Goal: Information Seeking & Learning: Stay updated

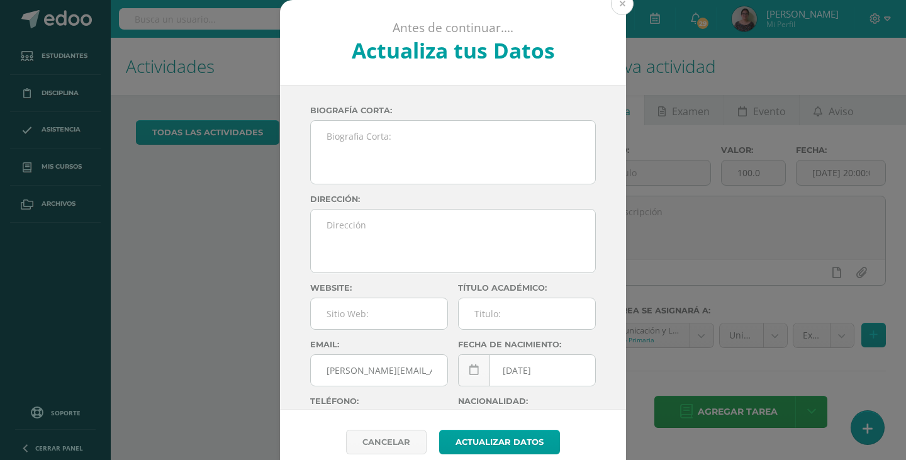
click at [618, 6] on button at bounding box center [622, 3] width 23 height 23
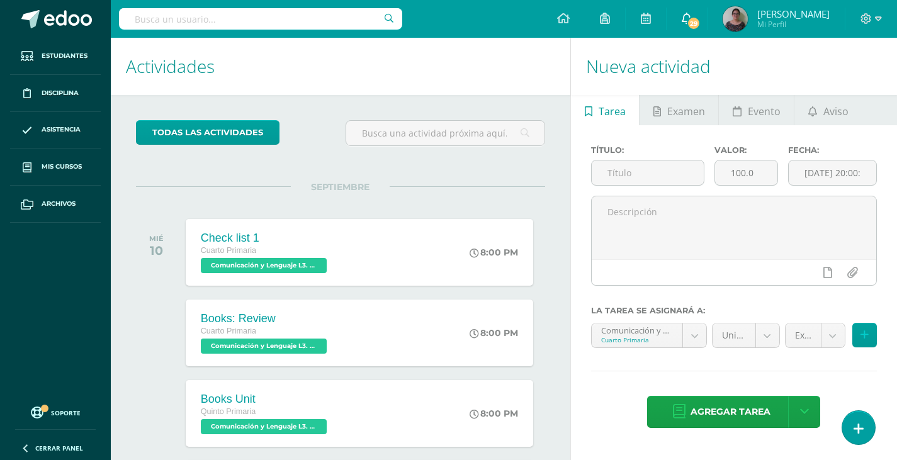
click at [707, 11] on link "29" at bounding box center [687, 19] width 40 height 38
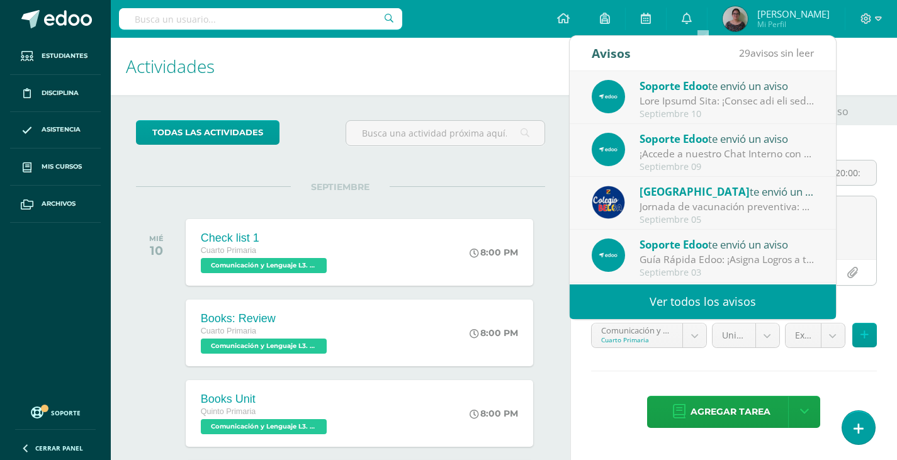
click at [690, 107] on div at bounding box center [727, 101] width 175 height 14
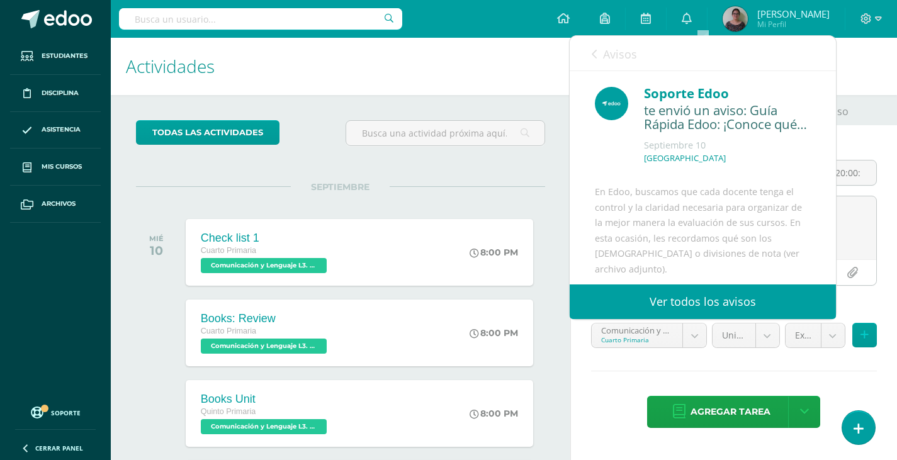
click at [597, 57] on link "Avisos" at bounding box center [614, 54] width 45 height 36
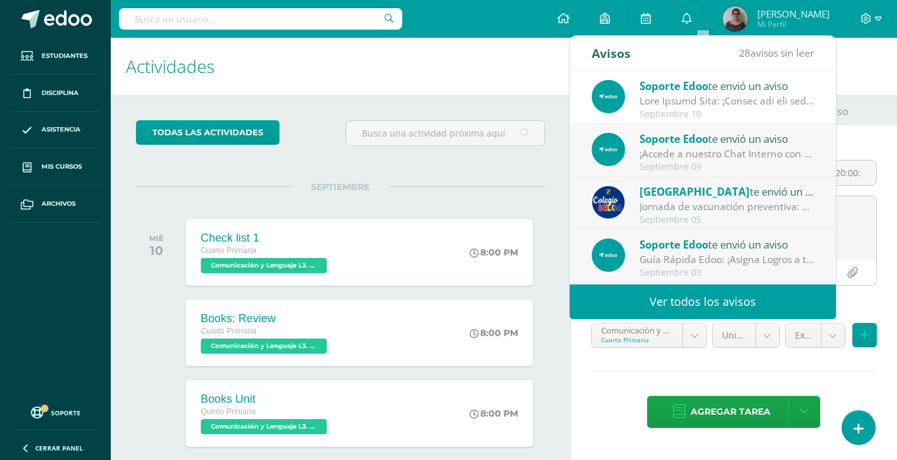
click at [664, 160] on div "¡Accede a nuestro Chat Interno con El Equipo de Soporte y mejora tu experiencia…" at bounding box center [727, 154] width 175 height 14
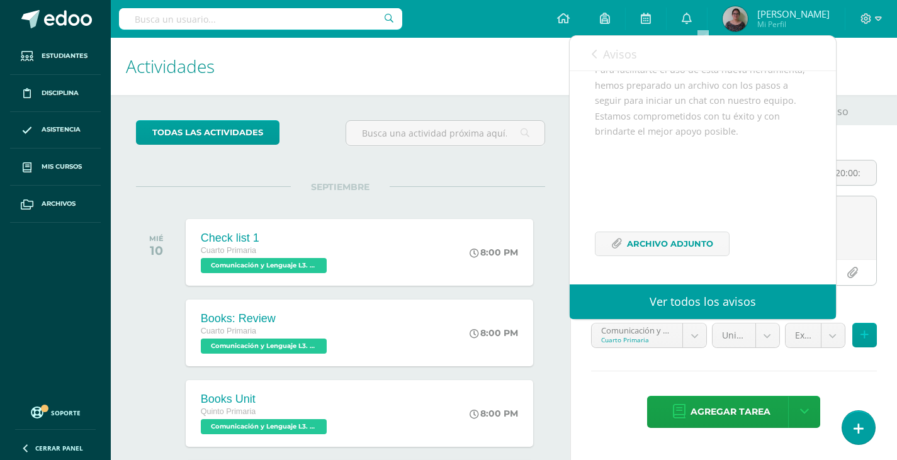
scroll to position [338, 0]
click at [625, 57] on span "Avisos" at bounding box center [620, 54] width 34 height 15
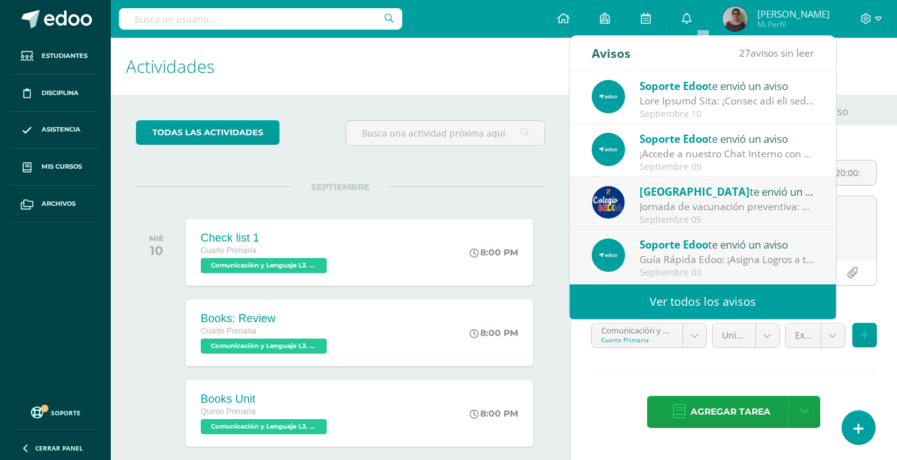
click at [706, 216] on div "Septiembre 05" at bounding box center [727, 220] width 175 height 11
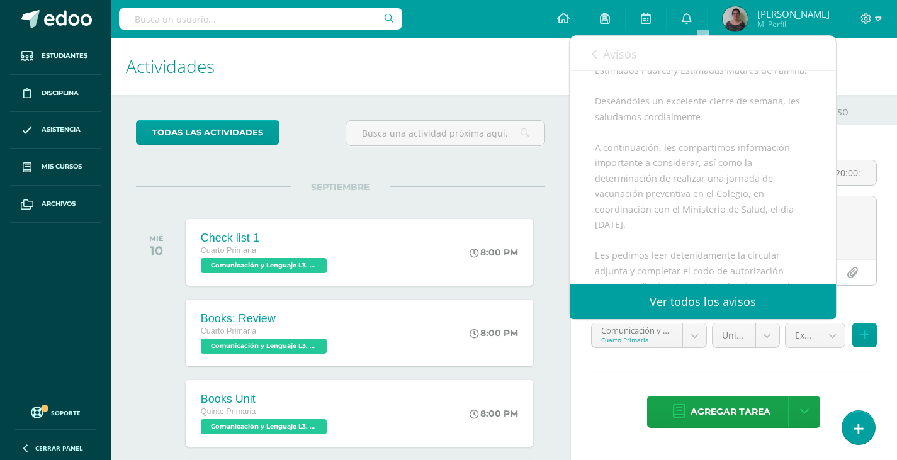
scroll to position [189, 0]
click at [606, 54] on span "Avisos" at bounding box center [620, 54] width 34 height 15
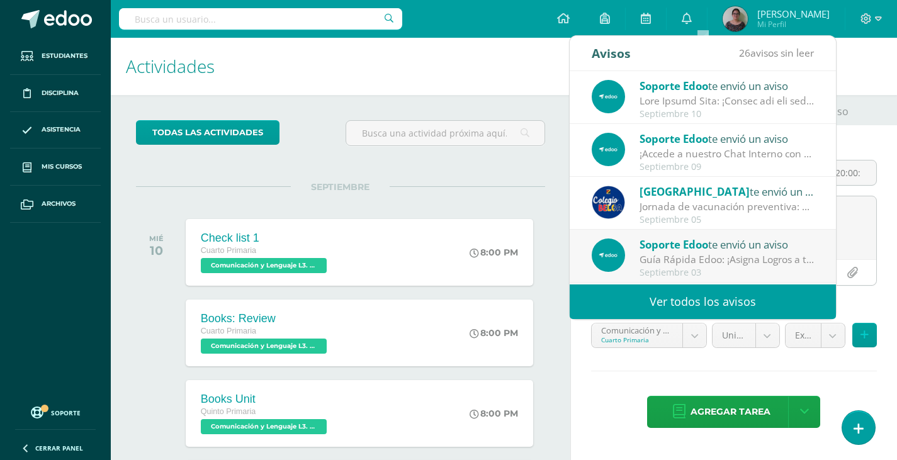
click at [660, 250] on span "Soporte Edoo" at bounding box center [674, 244] width 69 height 14
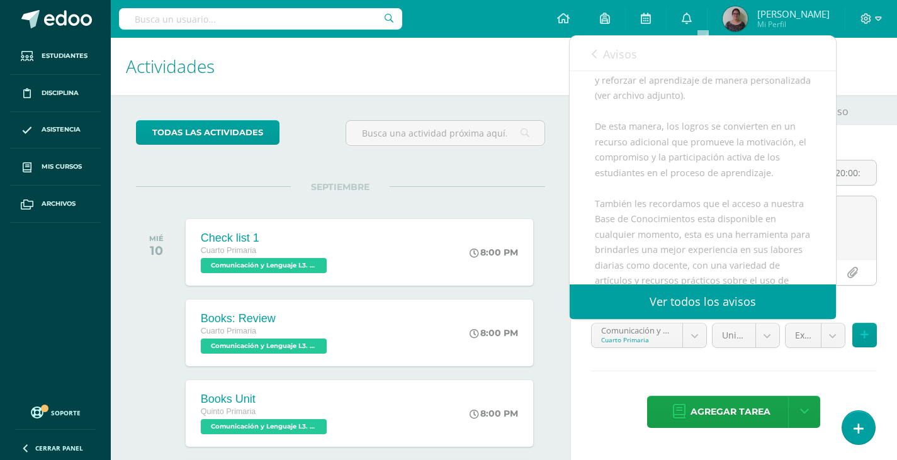
click at [611, 44] on link "Avisos" at bounding box center [614, 54] width 45 height 36
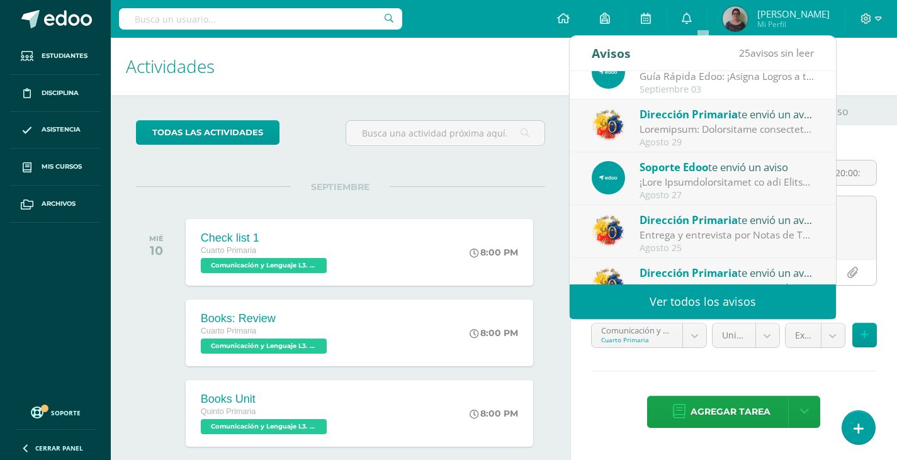
scroll to position [210, 0]
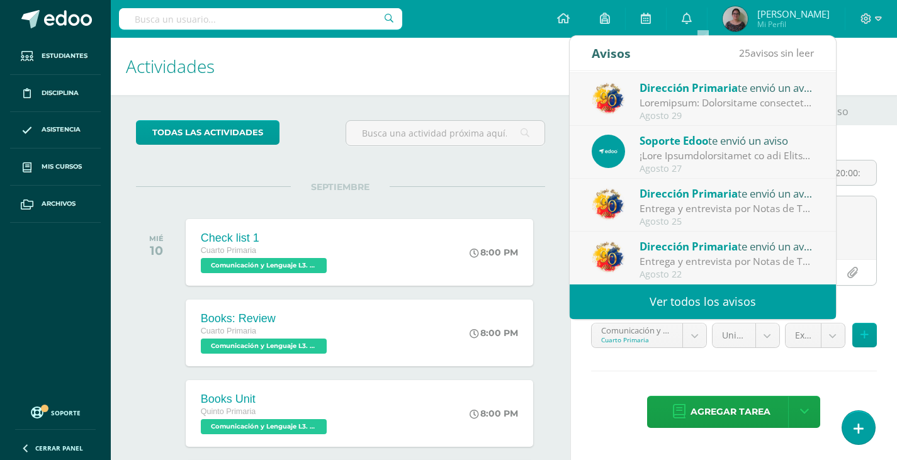
click at [765, 52] on span "25 avisos sin leer" at bounding box center [776, 53] width 75 height 14
click at [719, 295] on link "Ver todos los avisos" at bounding box center [703, 302] width 266 height 35
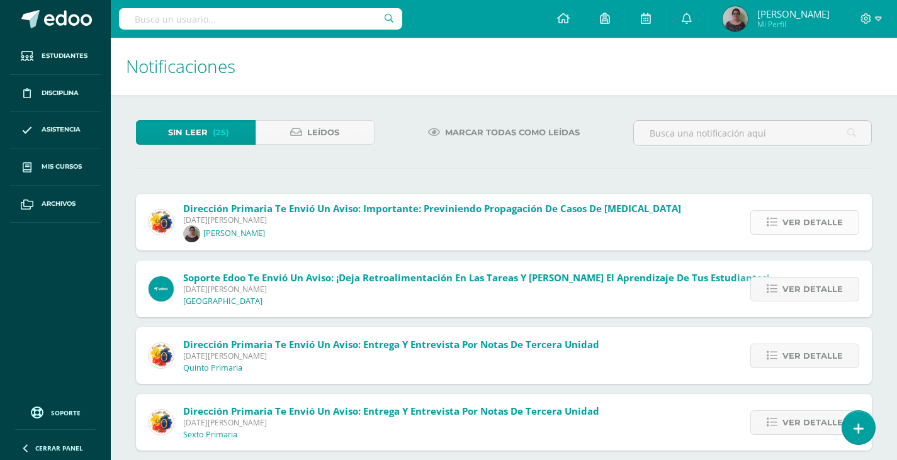
click at [767, 220] on link "Ver detalle" at bounding box center [804, 222] width 109 height 25
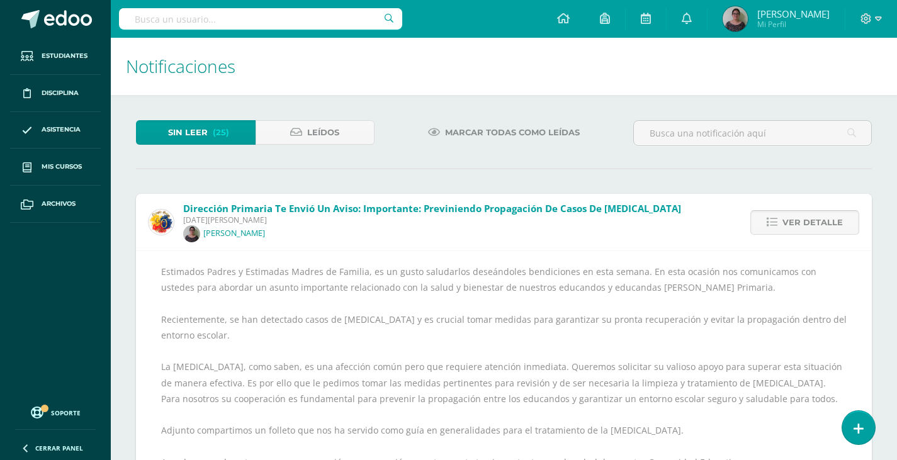
click at [767, 220] on link "Ver detalle" at bounding box center [804, 222] width 109 height 25
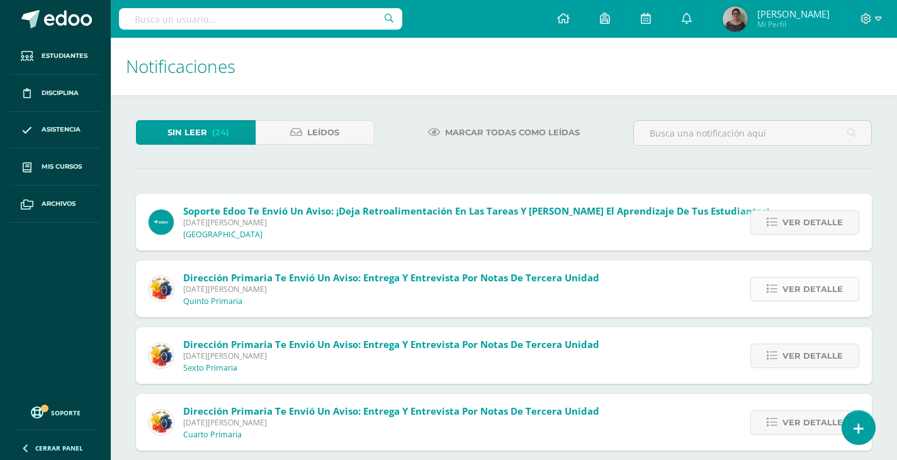
click at [790, 289] on span "Ver detalle" at bounding box center [812, 289] width 60 height 23
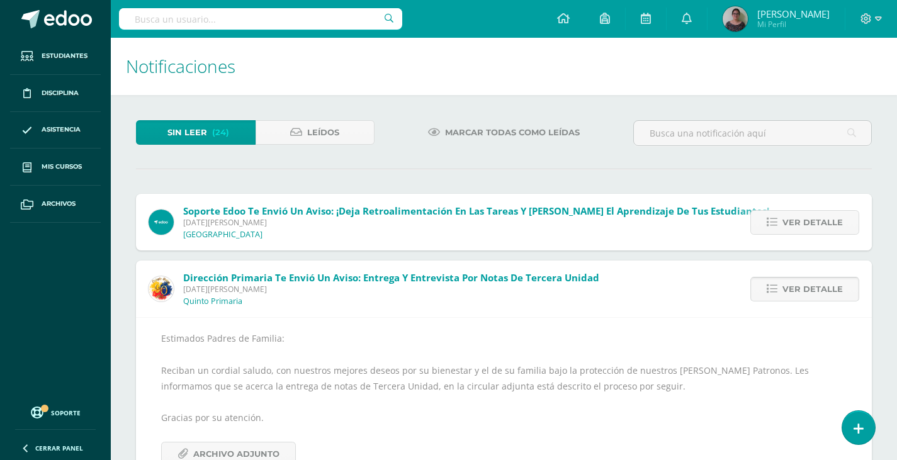
click at [790, 289] on span "Ver detalle" at bounding box center [812, 289] width 60 height 23
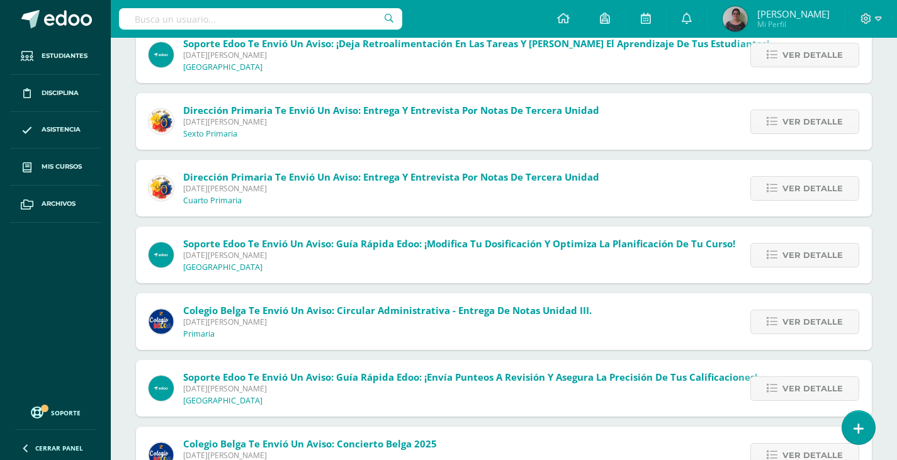
scroll to position [10, 0]
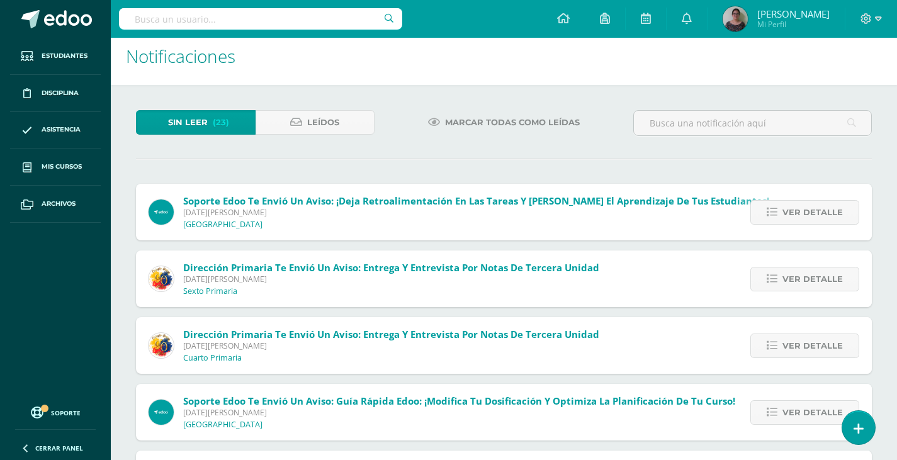
click at [181, 118] on span "Sin leer" at bounding box center [188, 122] width 40 height 23
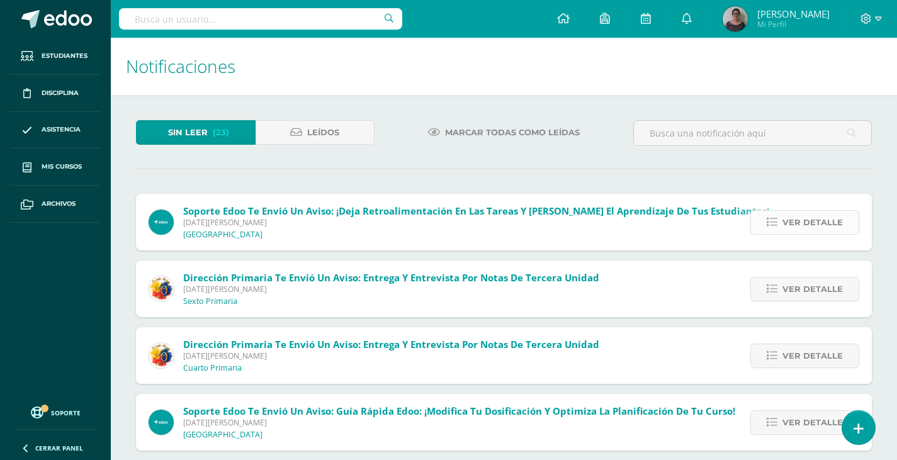
click at [777, 227] on icon at bounding box center [772, 222] width 11 height 11
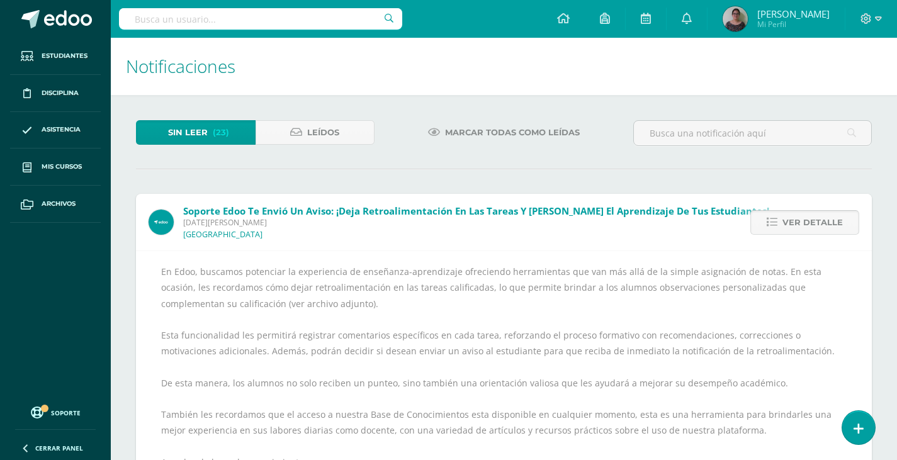
click at [777, 227] on icon at bounding box center [772, 222] width 11 height 11
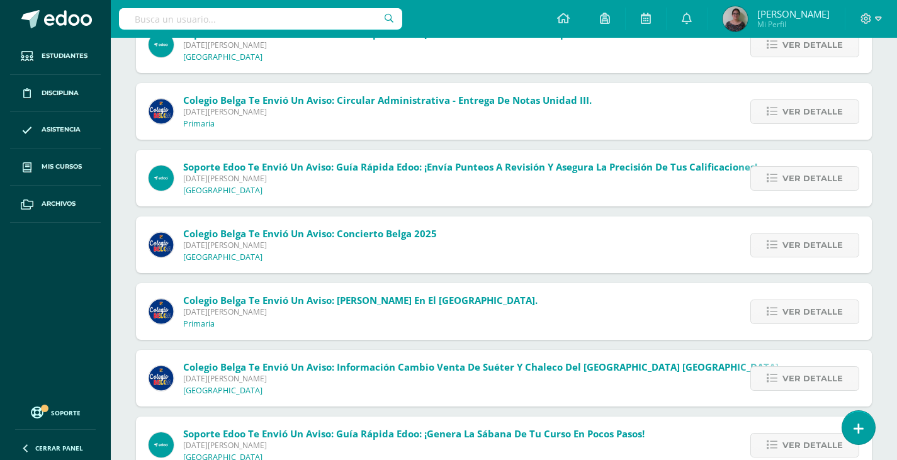
scroll to position [378, 0]
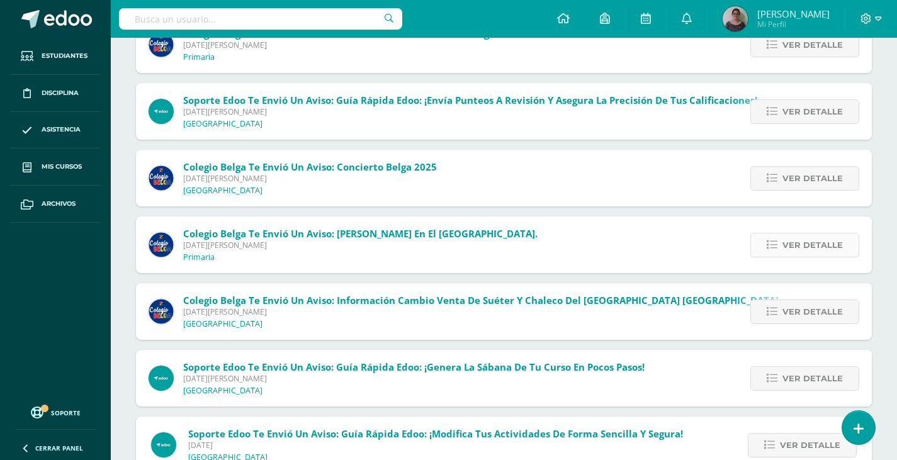
click at [791, 250] on span "Ver detalle" at bounding box center [812, 245] width 60 height 23
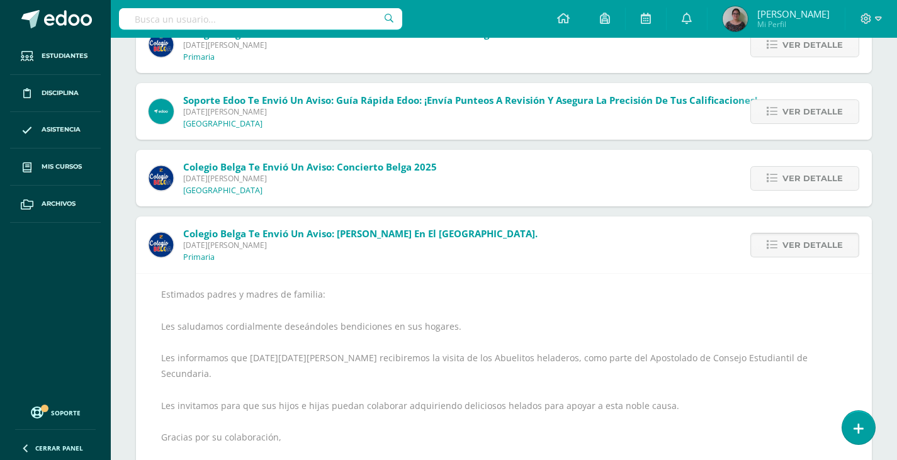
click at [789, 249] on span "Ver detalle" at bounding box center [812, 245] width 60 height 23
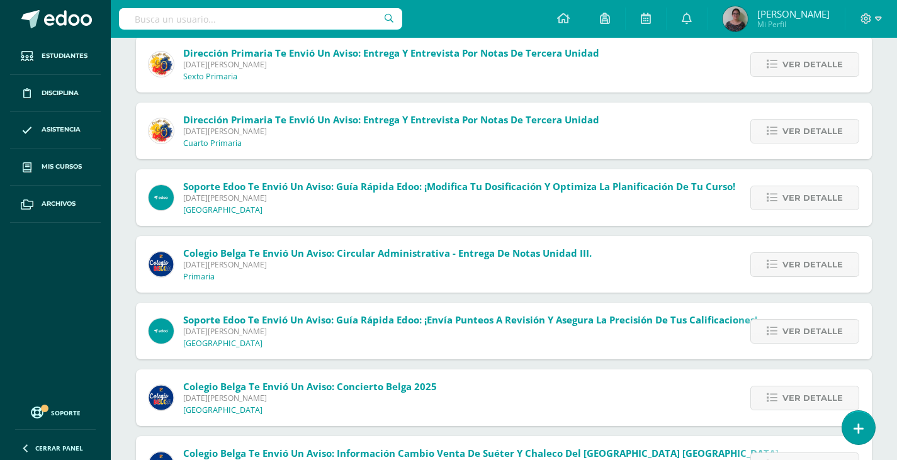
scroll to position [0, 0]
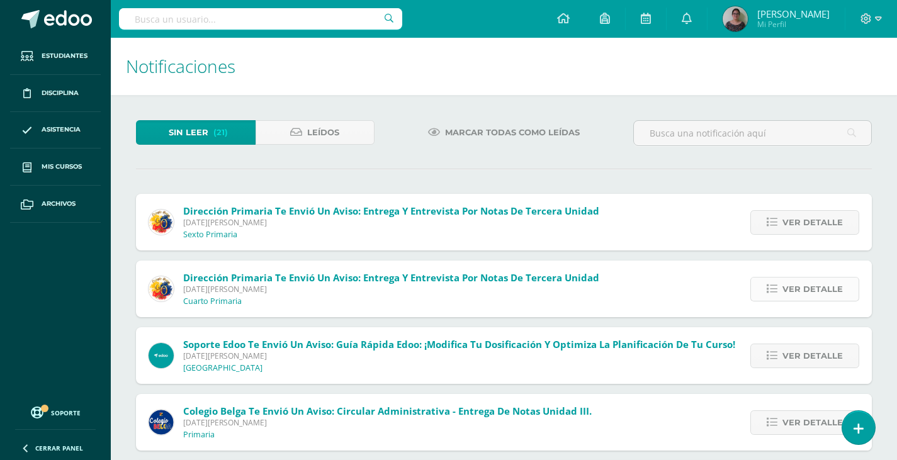
click at [803, 286] on span "Ver detalle" at bounding box center [812, 289] width 60 height 23
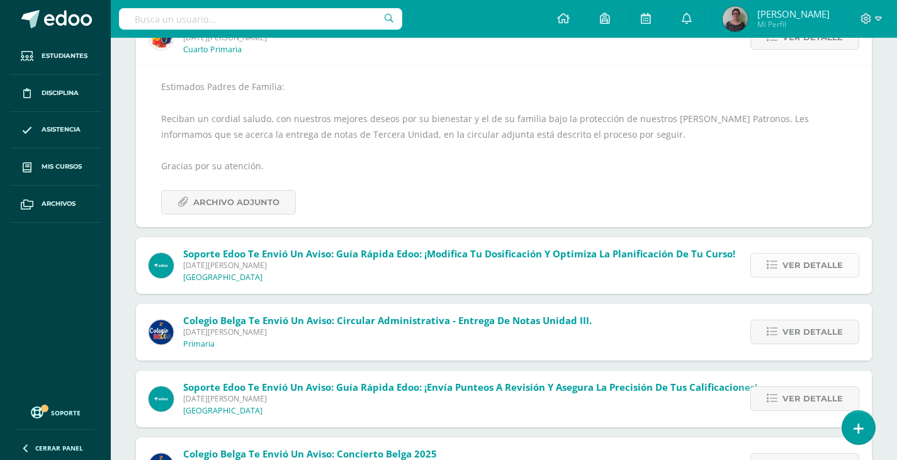
click at [806, 261] on span "Ver detalle" at bounding box center [812, 265] width 60 height 23
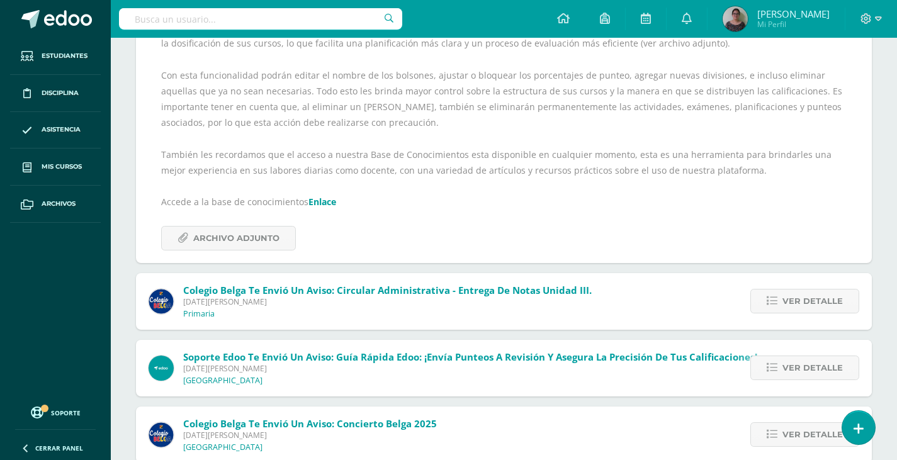
scroll to position [63, 0]
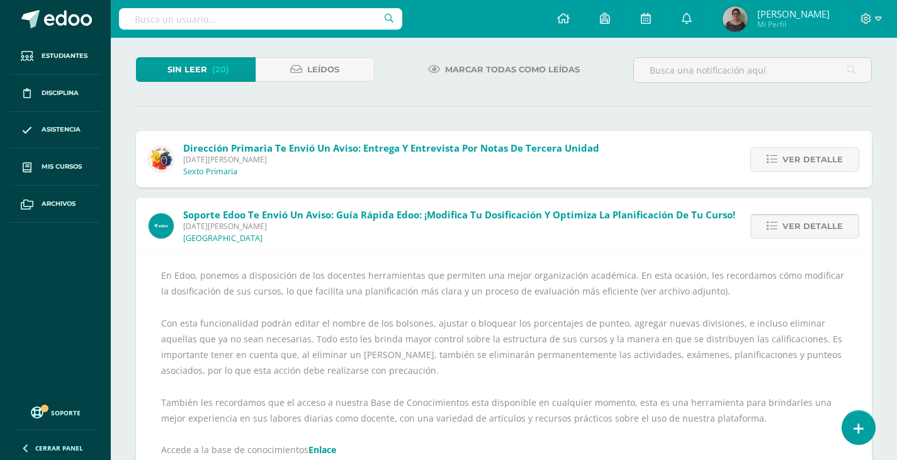
click at [784, 223] on span "Ver detalle" at bounding box center [812, 226] width 60 height 23
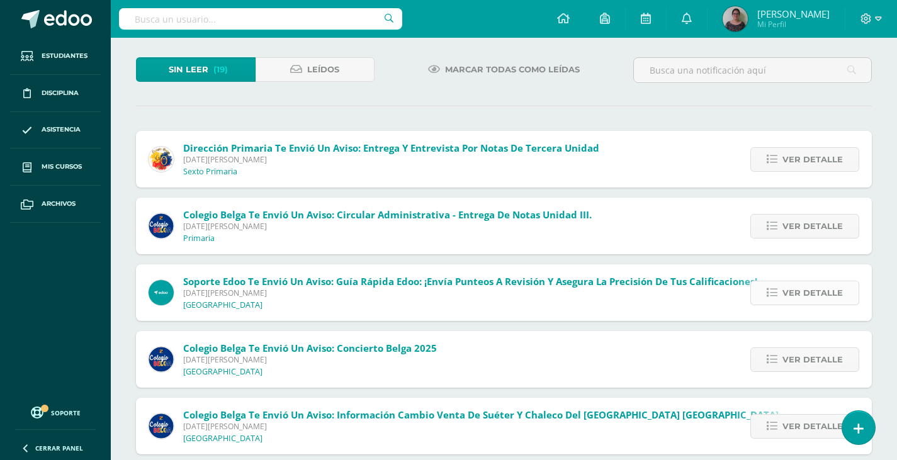
click at [791, 290] on span "Ver detalle" at bounding box center [812, 292] width 60 height 23
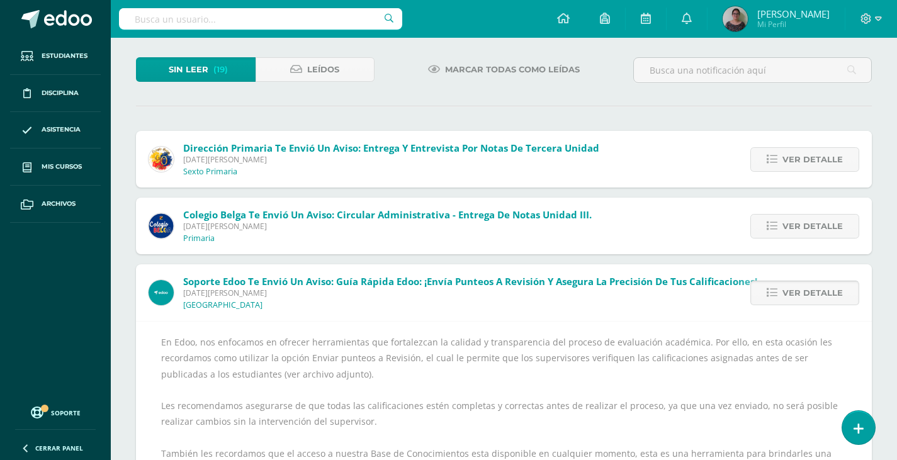
click at [791, 290] on span "Ver detalle" at bounding box center [812, 292] width 60 height 23
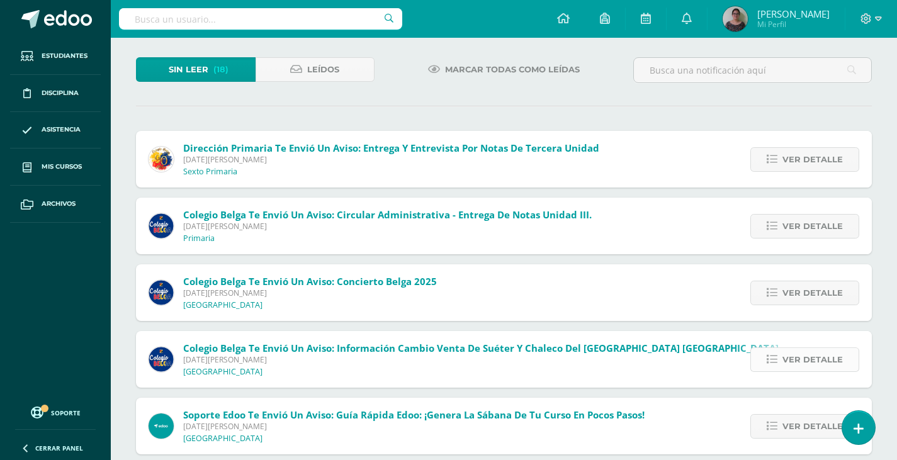
click at [800, 363] on span "Ver detalle" at bounding box center [812, 359] width 60 height 23
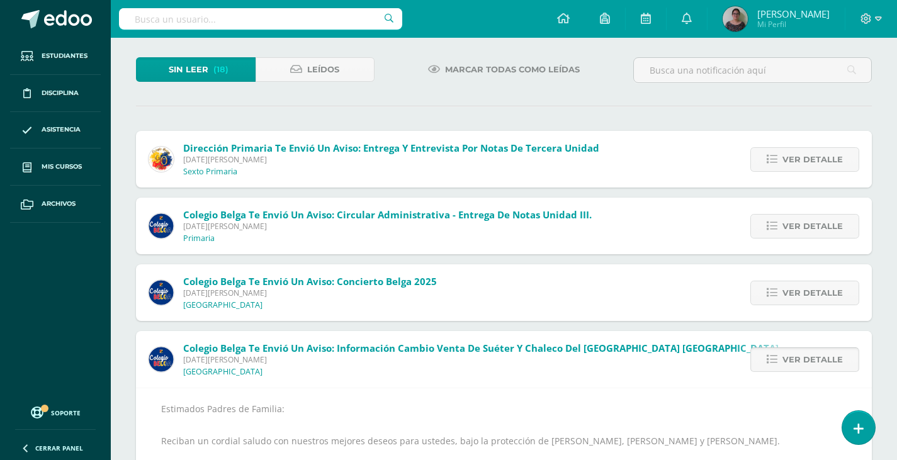
click at [800, 363] on span "Ver detalle" at bounding box center [812, 359] width 60 height 23
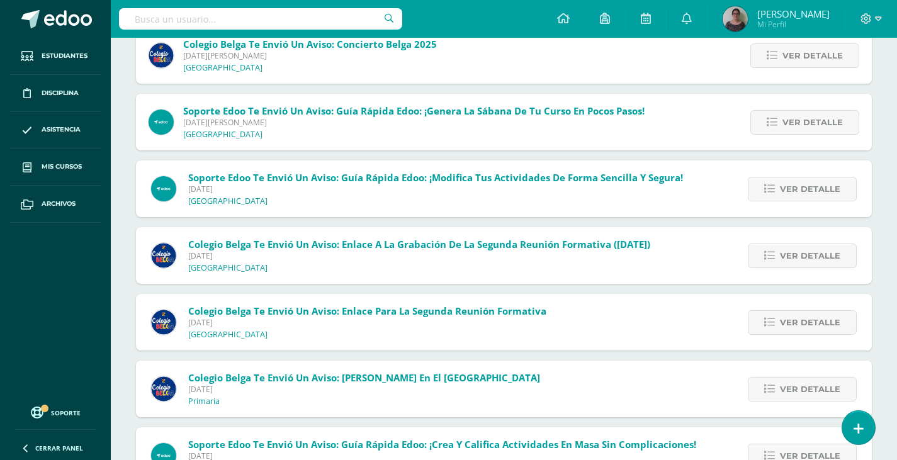
scroll to position [315, 0]
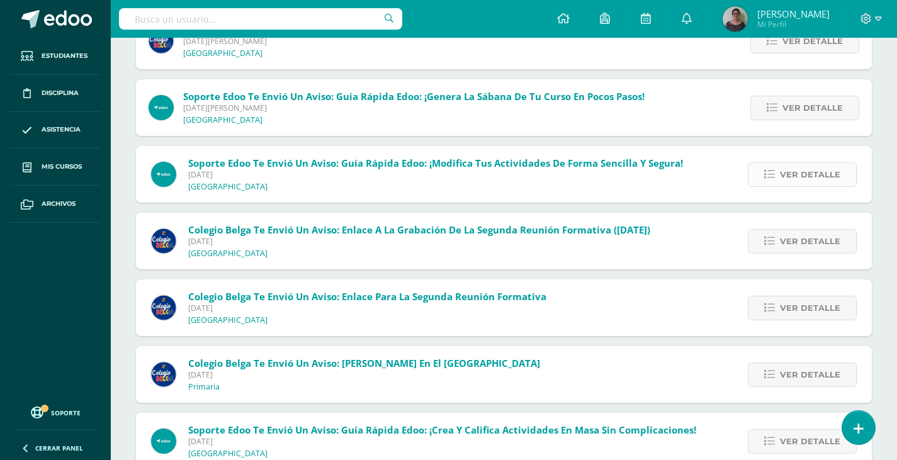
click at [828, 178] on span "Ver detalle" at bounding box center [810, 174] width 60 height 23
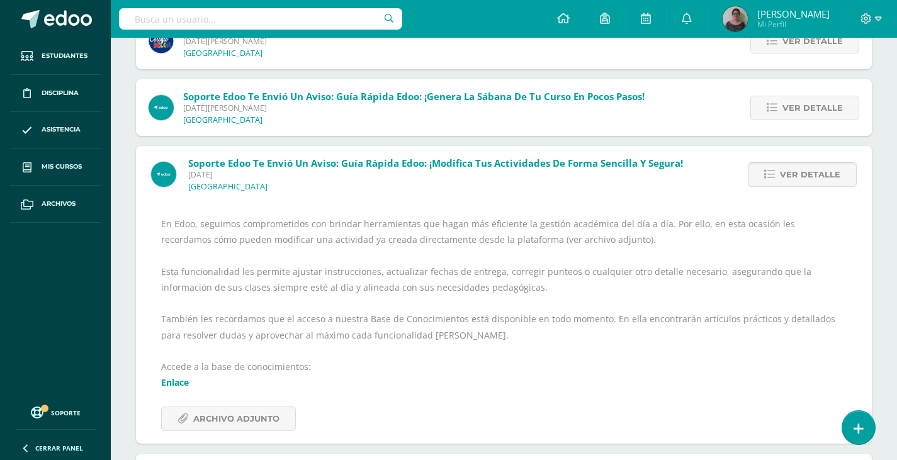
click at [799, 172] on span "Ver detalle" at bounding box center [810, 174] width 60 height 23
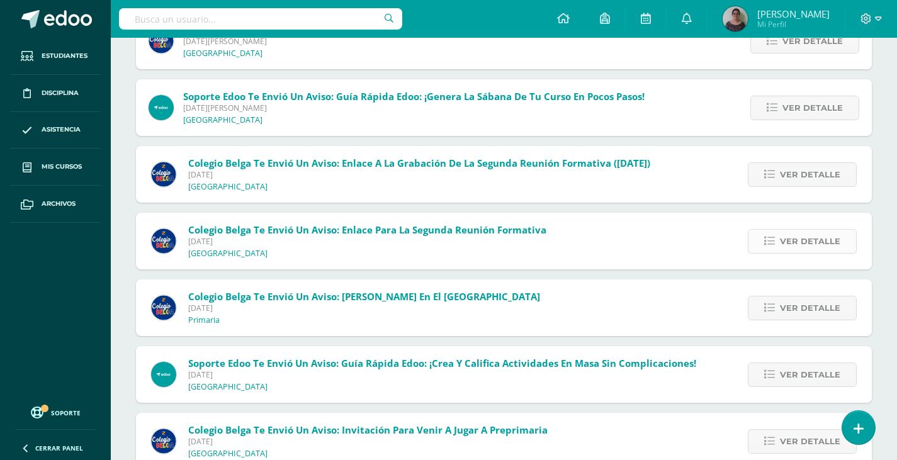
click at [802, 249] on span "Ver detalle" at bounding box center [810, 241] width 60 height 23
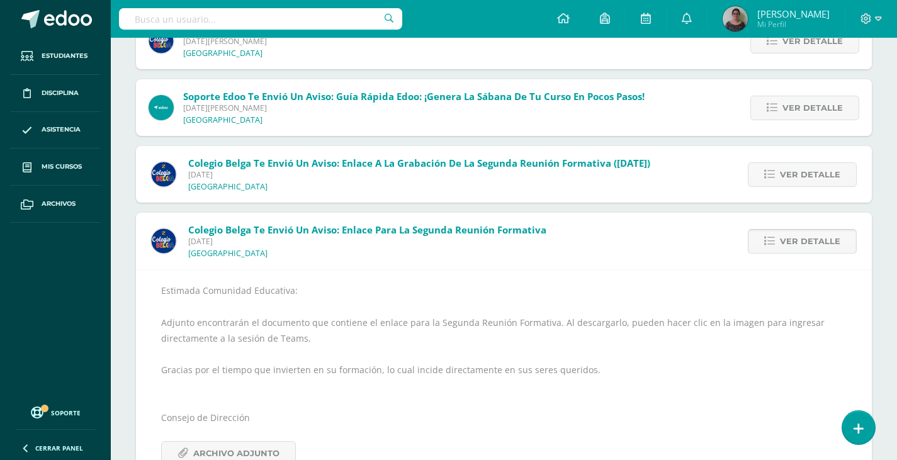
click at [802, 249] on span "Ver detalle" at bounding box center [810, 241] width 60 height 23
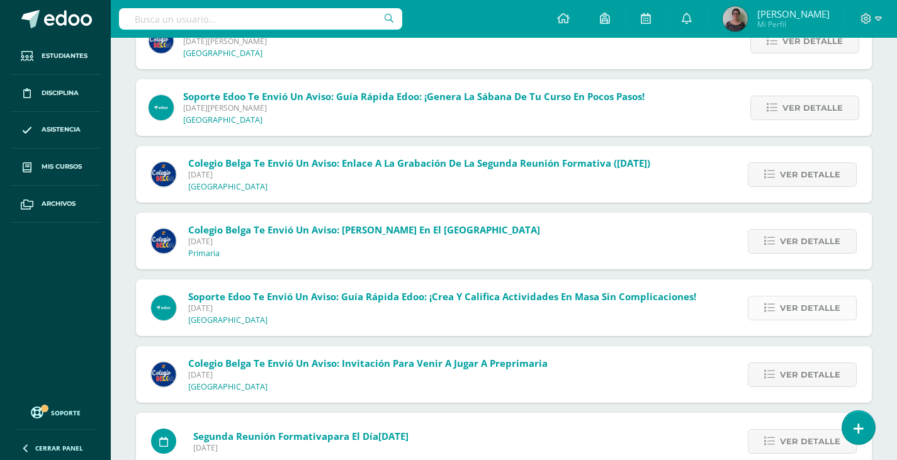
click at [804, 312] on span "Ver detalle" at bounding box center [810, 307] width 60 height 23
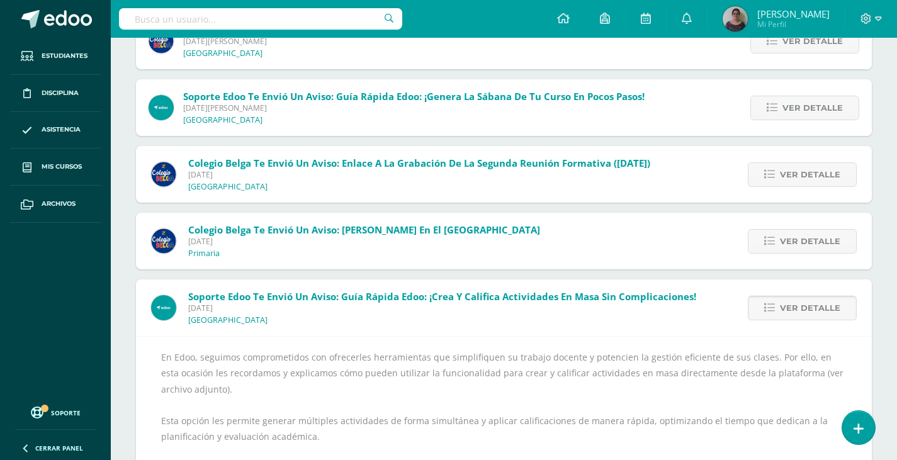
click at [804, 312] on span "Ver detalle" at bounding box center [810, 307] width 60 height 23
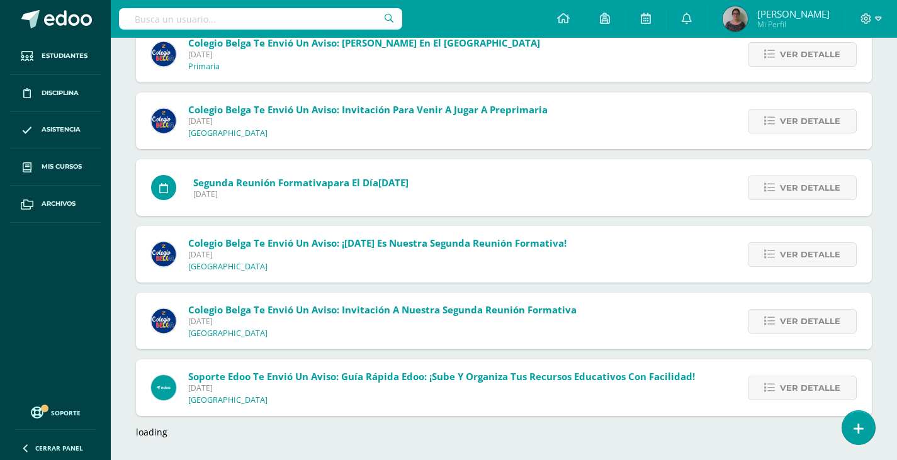
scroll to position [504, 0]
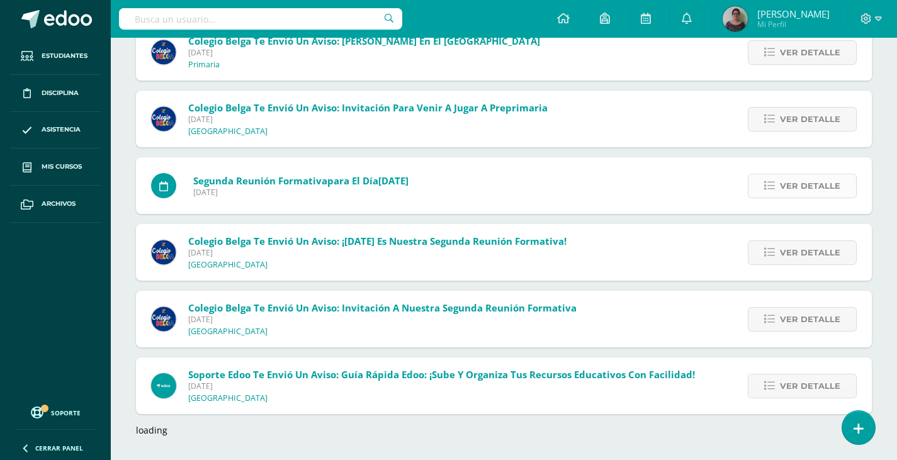
click at [801, 188] on span "Ver detalle" at bounding box center [810, 185] width 60 height 23
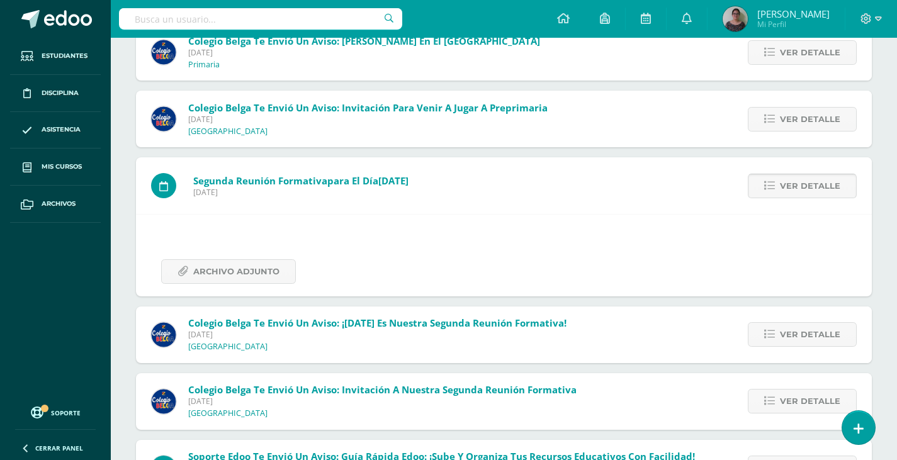
click at [801, 188] on span "Ver detalle" at bounding box center [810, 185] width 60 height 23
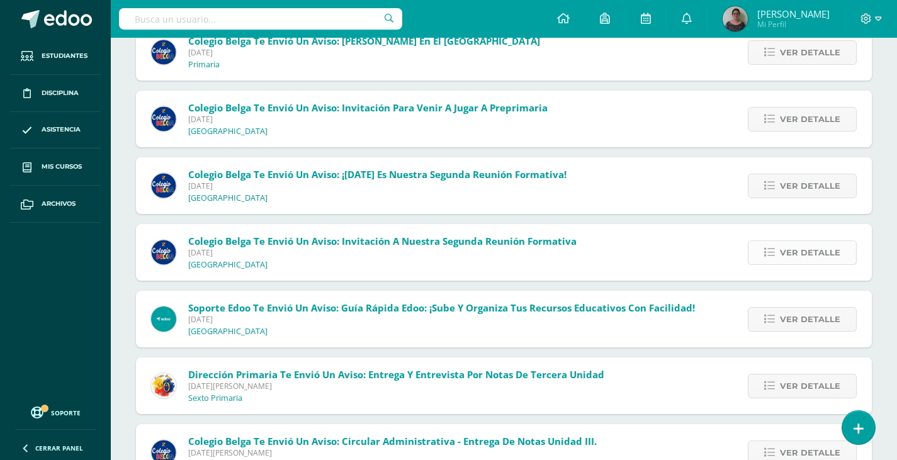
click at [788, 244] on span "Ver detalle" at bounding box center [810, 252] width 60 height 23
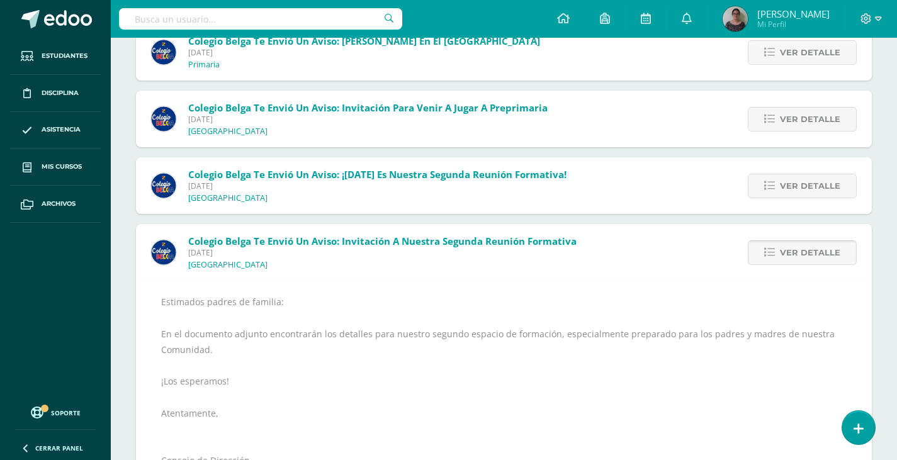
click at [790, 262] on span "Ver detalle" at bounding box center [810, 252] width 60 height 23
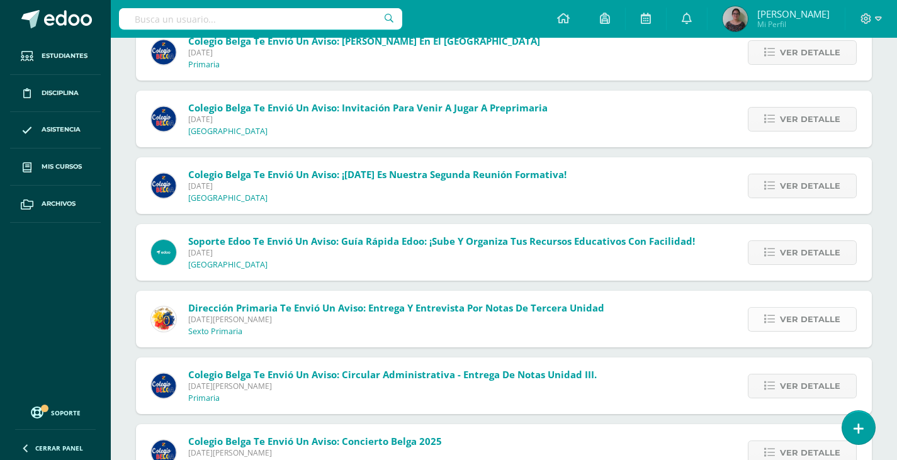
click at [794, 316] on span "Ver detalle" at bounding box center [810, 319] width 60 height 23
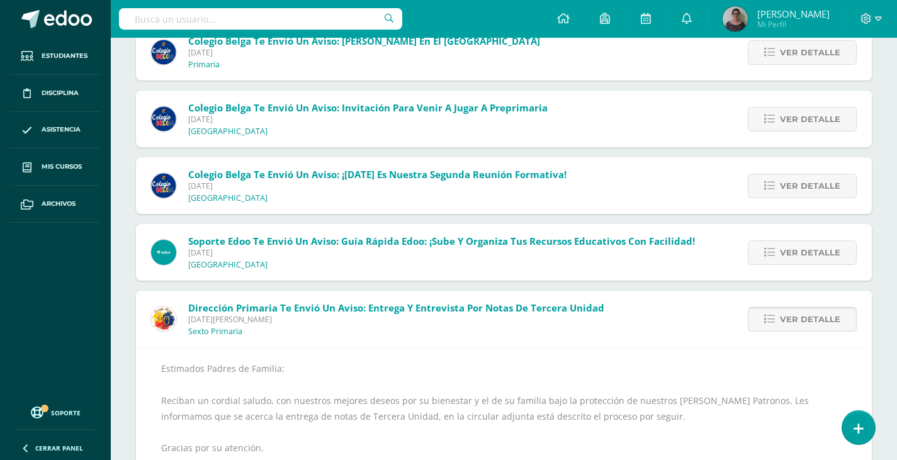
click at [794, 316] on span "Ver detalle" at bounding box center [810, 319] width 60 height 23
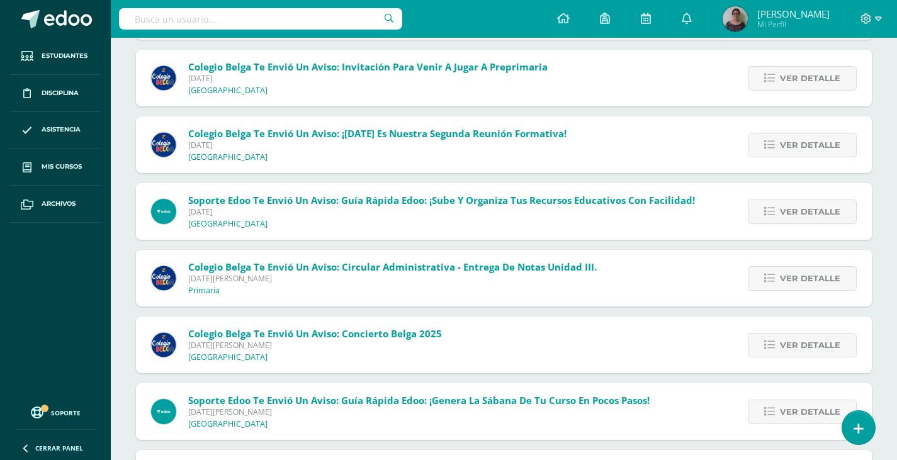
scroll to position [629, 0]
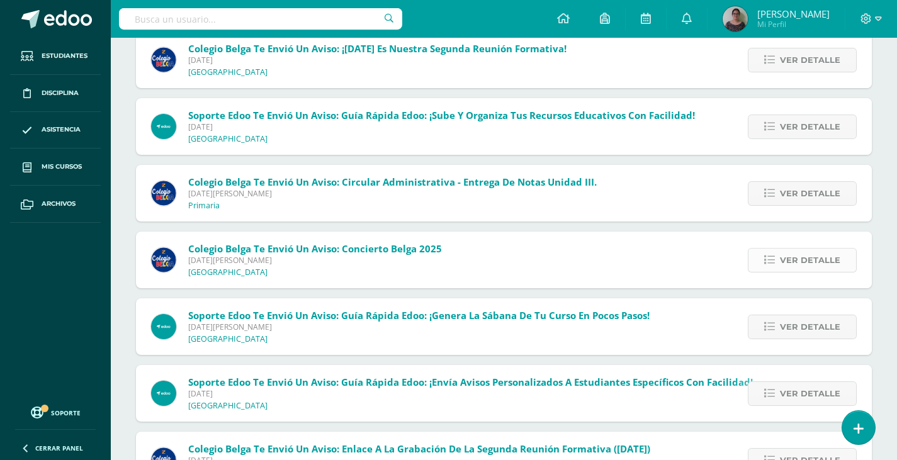
click at [798, 262] on span "Ver detalle" at bounding box center [810, 260] width 60 height 23
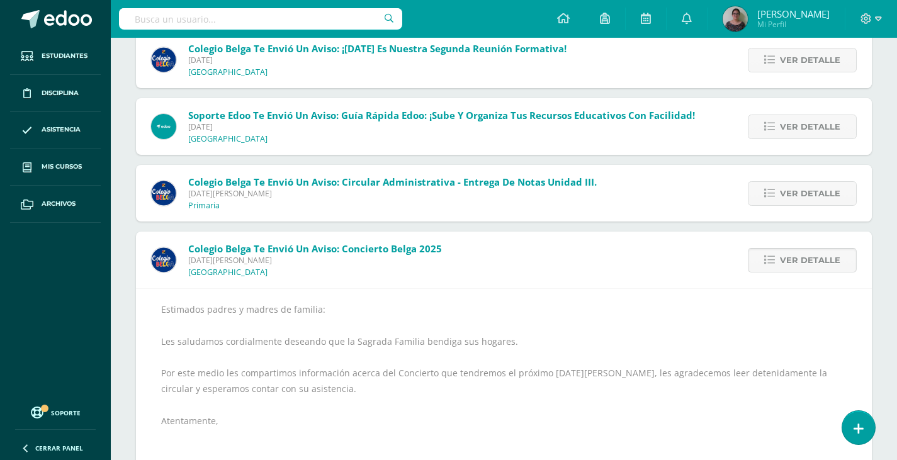
click at [798, 262] on span "Ver detalle" at bounding box center [810, 260] width 60 height 23
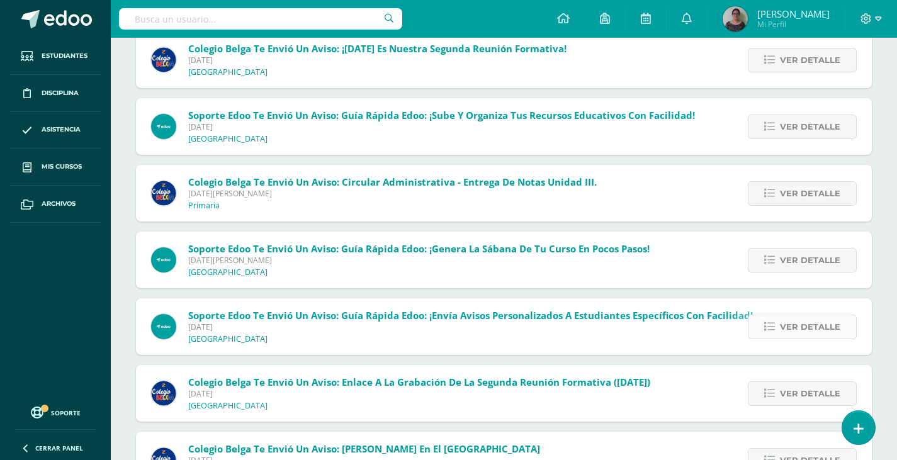
click at [801, 329] on span "Ver detalle" at bounding box center [810, 326] width 60 height 23
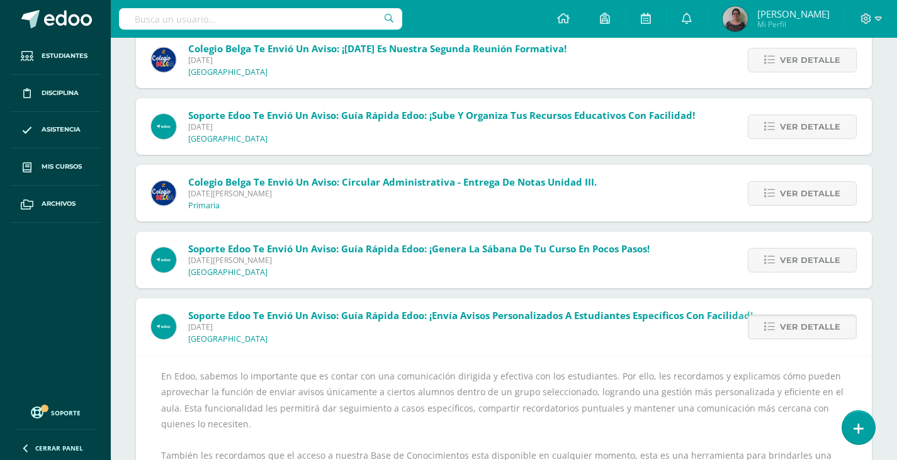
click at [801, 329] on span "Ver detalle" at bounding box center [810, 326] width 60 height 23
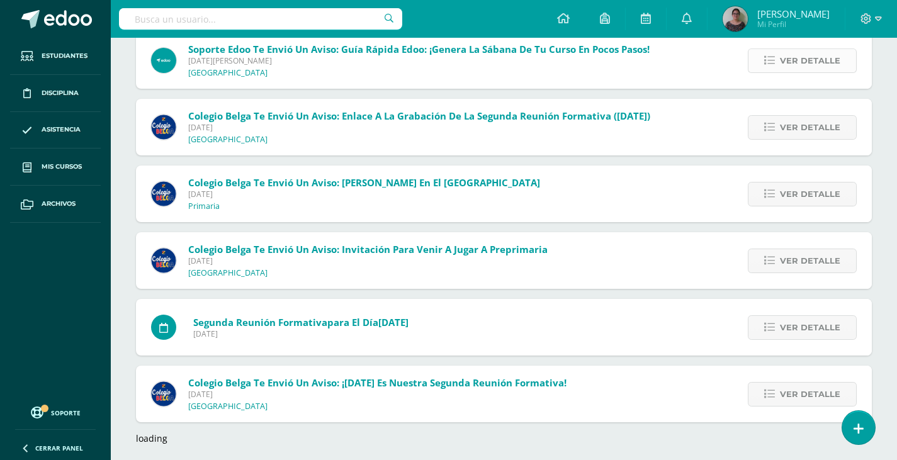
scroll to position [838, 0]
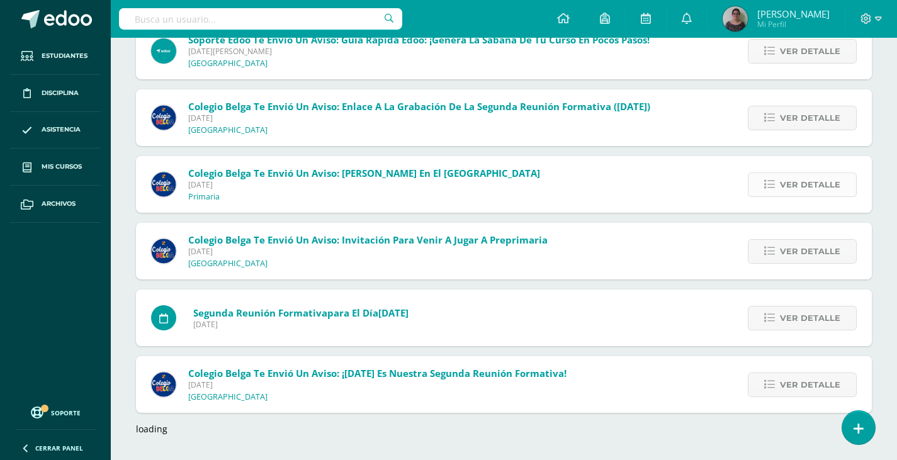
click at [783, 185] on span "Ver detalle" at bounding box center [810, 184] width 60 height 23
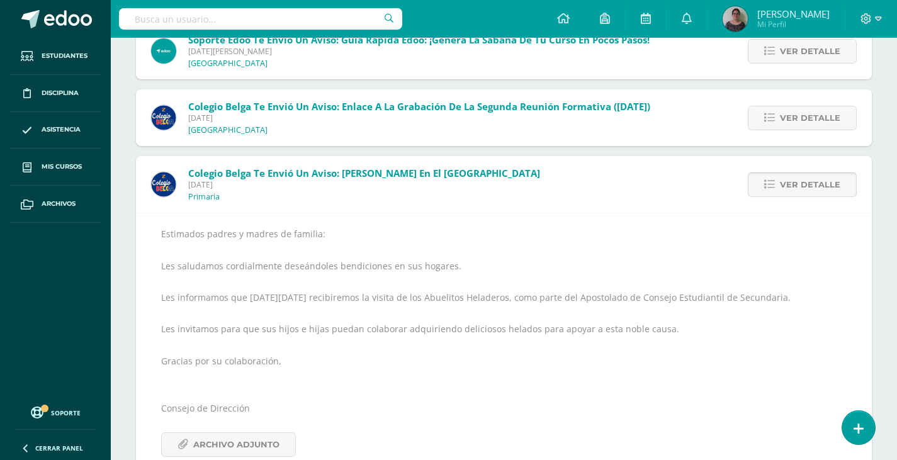
click at [783, 185] on span "Ver detalle" at bounding box center [810, 184] width 60 height 23
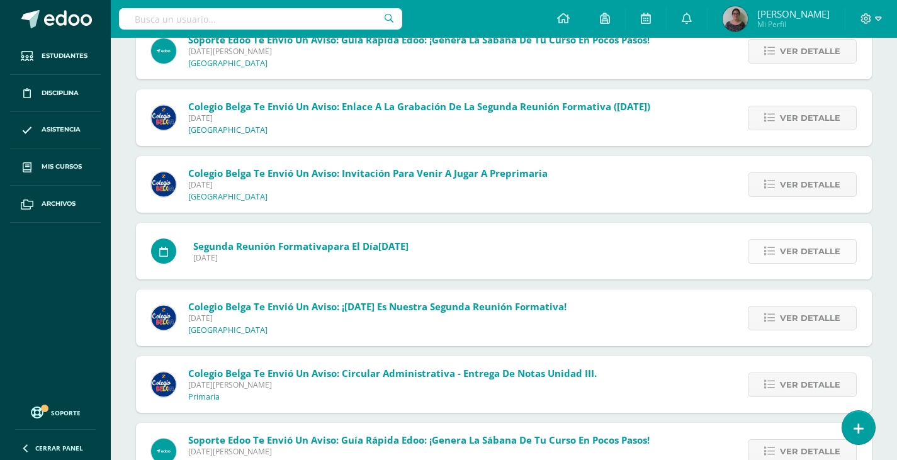
click at [795, 262] on span "Ver detalle" at bounding box center [810, 251] width 60 height 23
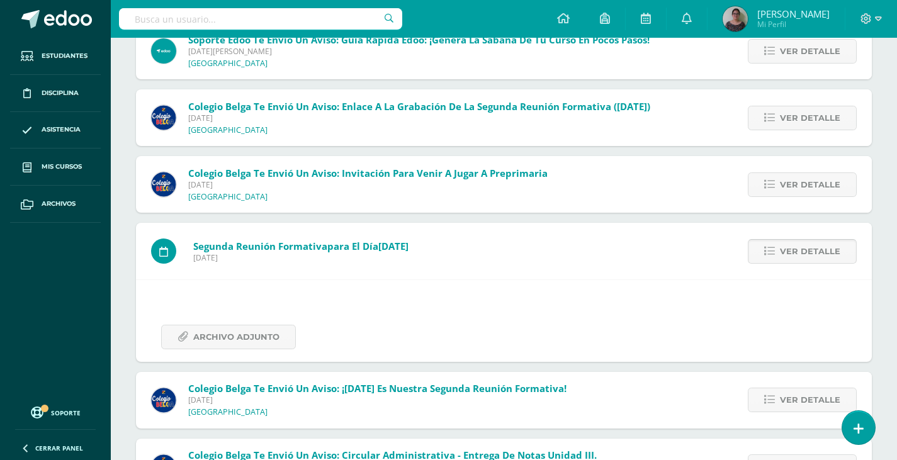
click at [795, 262] on span "Ver detalle" at bounding box center [810, 251] width 60 height 23
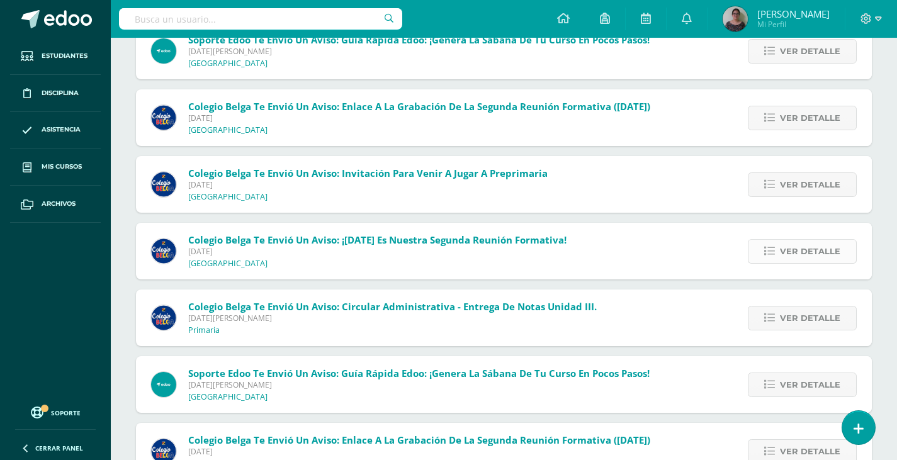
click at [793, 256] on span "Ver detalle" at bounding box center [810, 251] width 60 height 23
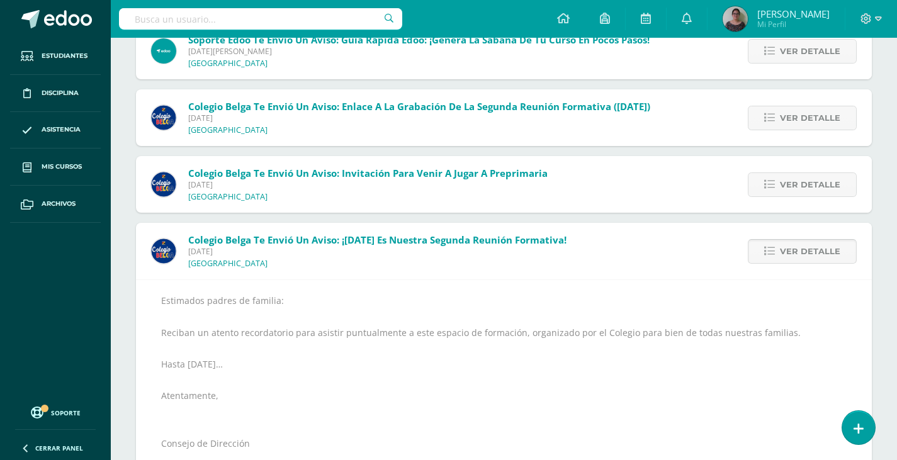
click at [793, 256] on span "Ver detalle" at bounding box center [810, 251] width 60 height 23
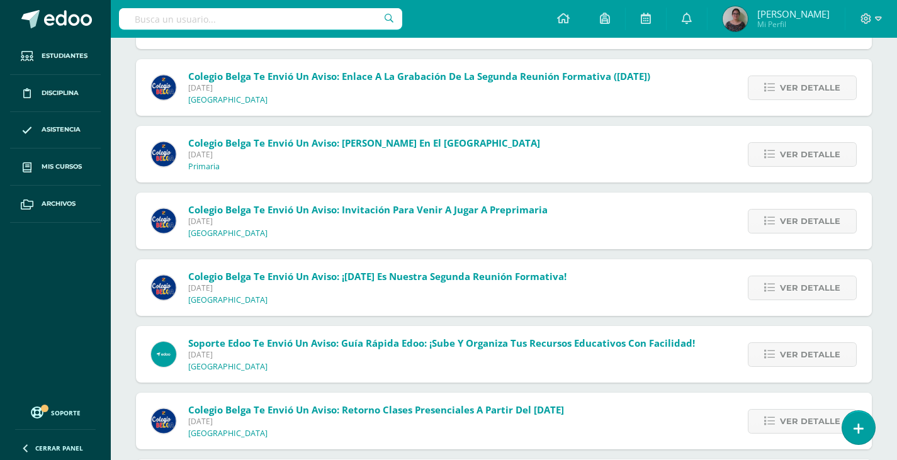
scroll to position [1153, 0]
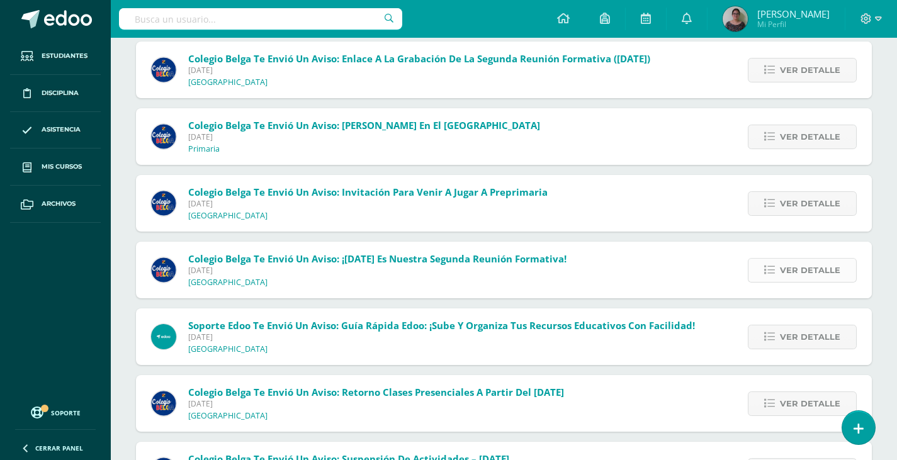
click at [797, 274] on span "Ver detalle" at bounding box center [810, 270] width 60 height 23
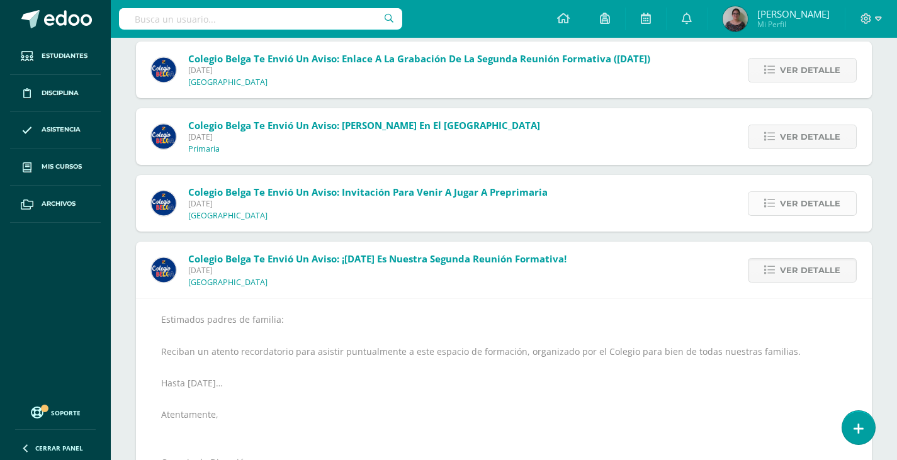
click at [798, 202] on span "Ver detalle" at bounding box center [810, 203] width 60 height 23
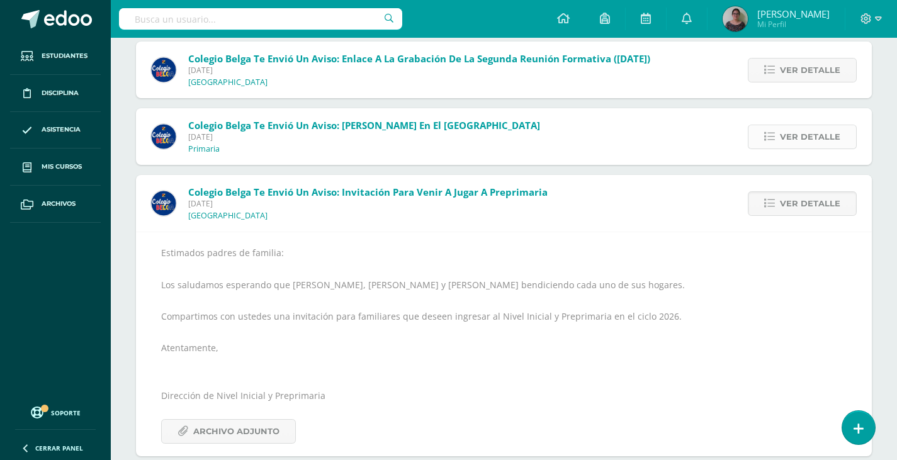
click at [798, 147] on span "Ver detalle" at bounding box center [810, 136] width 60 height 23
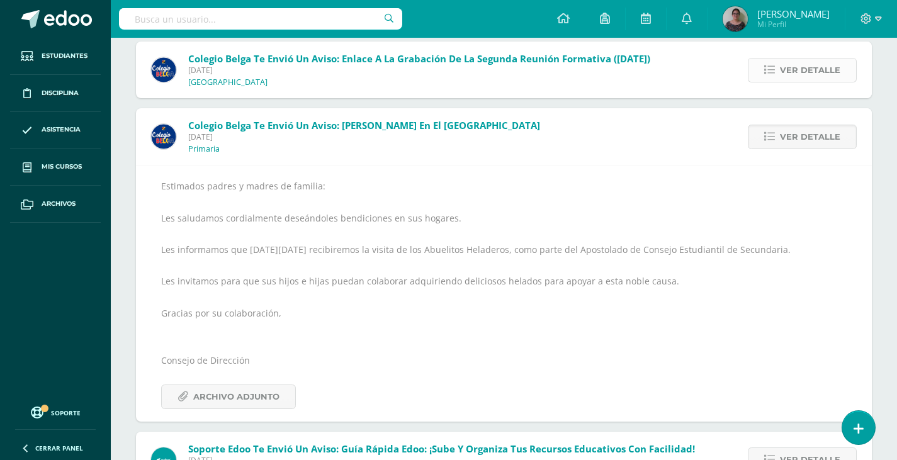
click at [792, 75] on span "Ver detalle" at bounding box center [810, 70] width 60 height 23
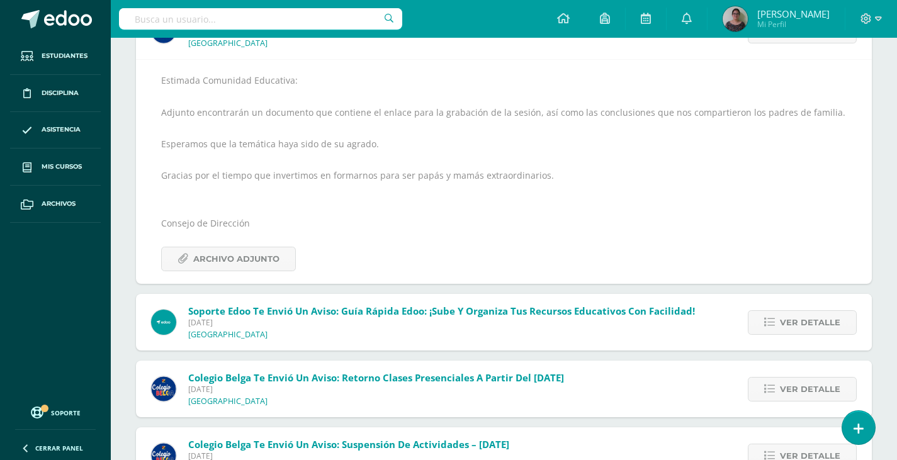
scroll to position [1241, 0]
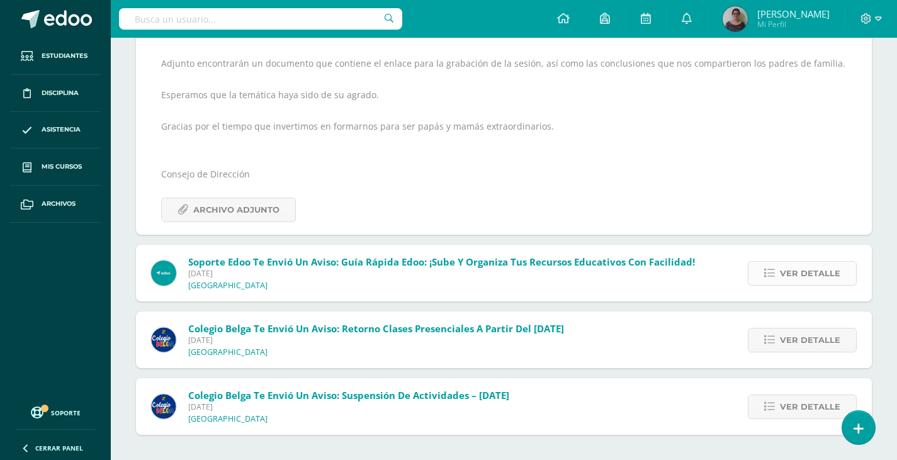
click at [821, 277] on span "Ver detalle" at bounding box center [810, 273] width 60 height 23
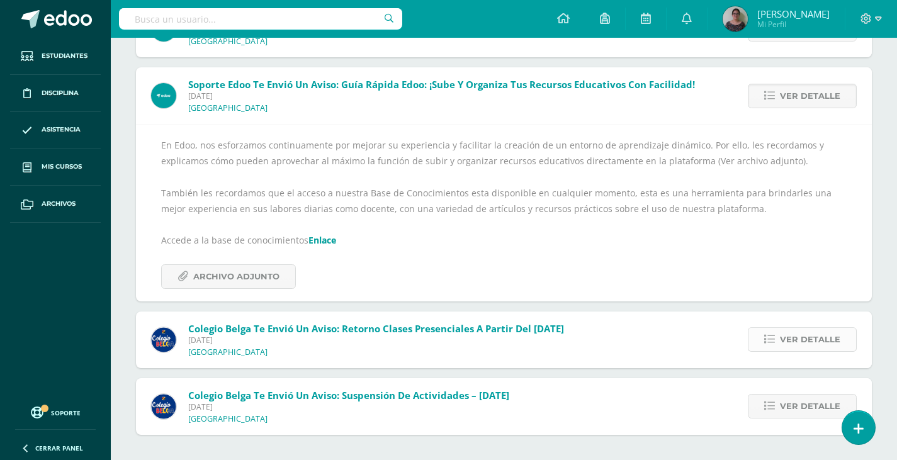
click at [806, 342] on span "Ver detalle" at bounding box center [810, 339] width 60 height 23
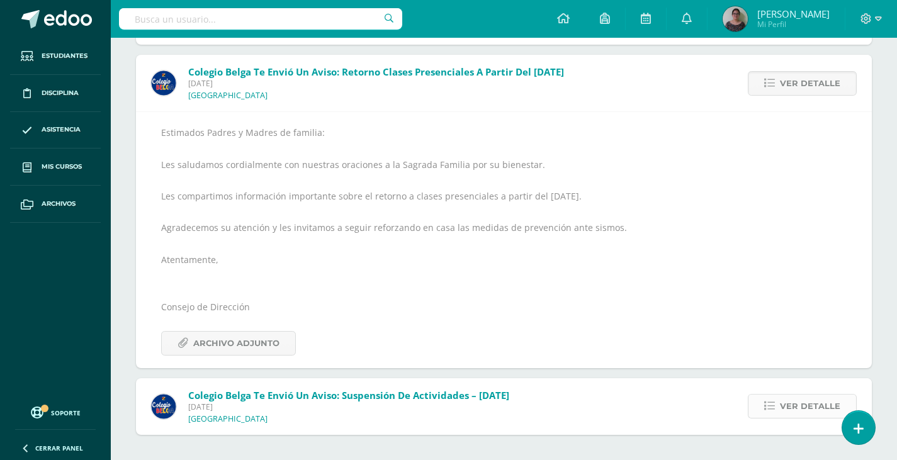
click at [799, 412] on span "Ver detalle" at bounding box center [810, 406] width 60 height 23
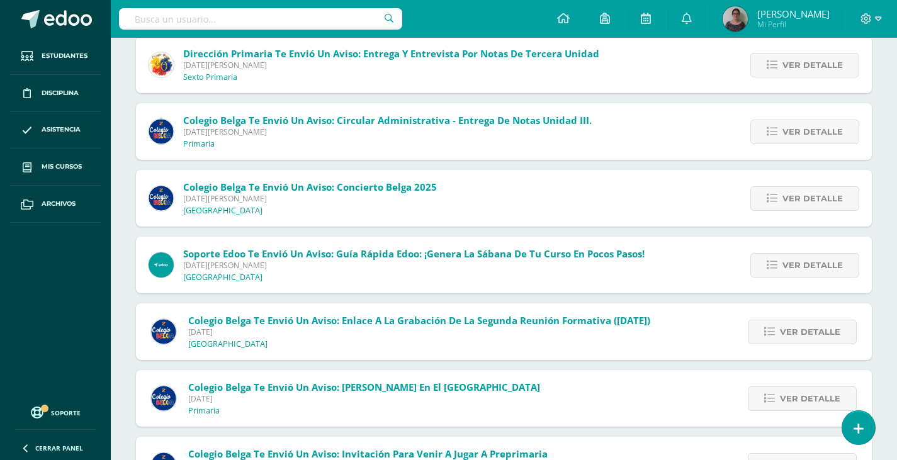
scroll to position [0, 0]
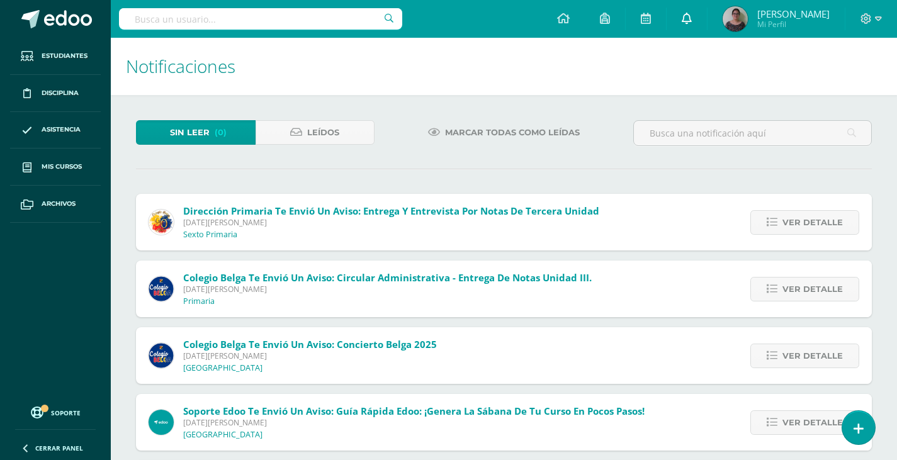
click at [692, 17] on icon at bounding box center [687, 18] width 10 height 11
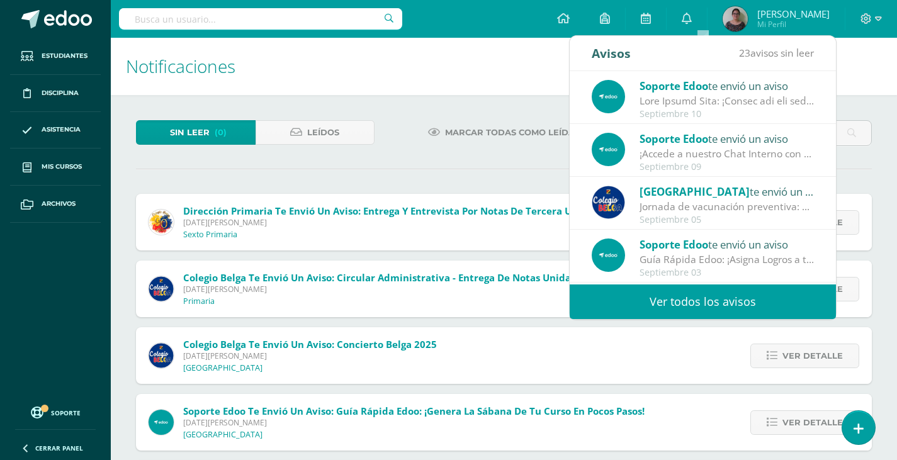
click at [435, 64] on h1 "Notificaciones" at bounding box center [504, 66] width 756 height 57
